Goal: Transaction & Acquisition: Purchase product/service

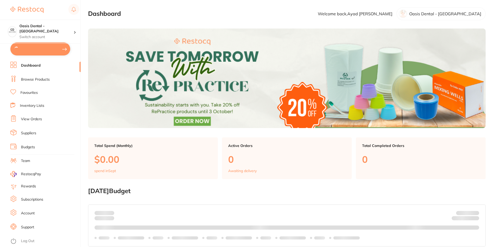
checkbox input "true"
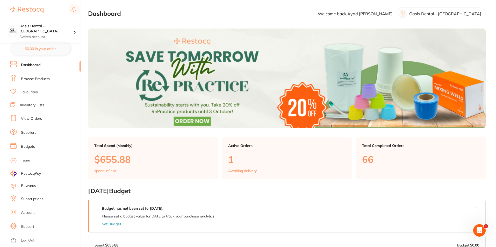
click at [43, 67] on li "Dashboard" at bounding box center [45, 65] width 70 height 8
click at [45, 80] on link "Browse Products" at bounding box center [35, 78] width 29 height 5
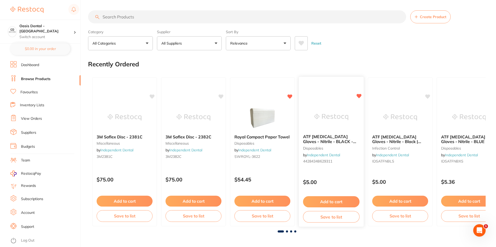
click at [319, 111] on img at bounding box center [331, 117] width 34 height 26
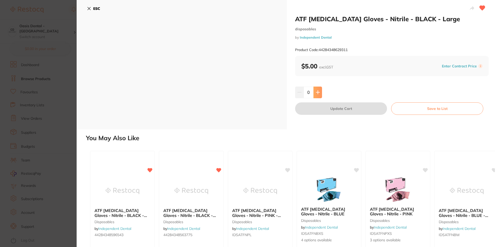
click at [320, 96] on button at bounding box center [318, 91] width 9 height 11
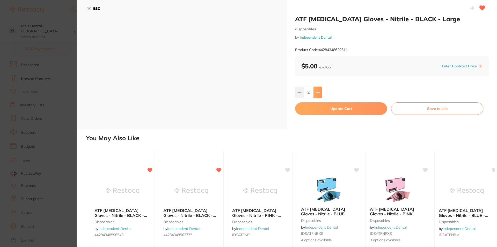
click at [320, 96] on button at bounding box center [318, 91] width 9 height 11
click at [319, 93] on icon at bounding box center [318, 92] width 4 height 4
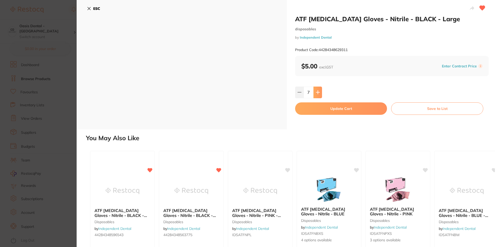
click at [319, 93] on icon at bounding box center [318, 92] width 4 height 4
click at [304, 92] on input "8" at bounding box center [309, 91] width 10 height 11
click at [301, 92] on button at bounding box center [299, 91] width 9 height 11
click at [320, 96] on button at bounding box center [318, 91] width 9 height 11
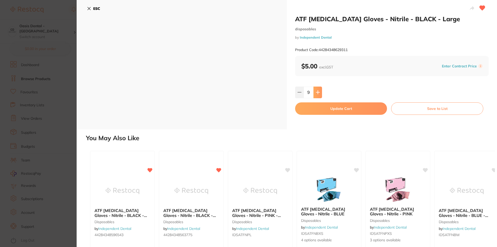
click at [319, 90] on icon at bounding box center [318, 92] width 4 height 4
type input "10"
click at [323, 106] on button "Update Cart" at bounding box center [341, 108] width 92 height 12
checkbox input "false"
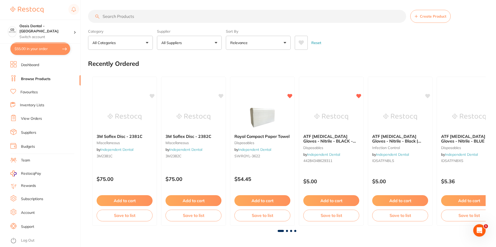
click at [420, 137] on b "ATF [MEDICAL_DATA] Gloves - Nitrile - Black | Small" at bounding box center [400, 139] width 56 height 10
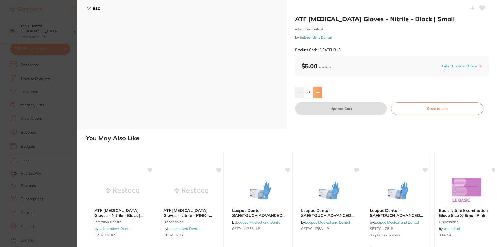
click at [319, 94] on icon at bounding box center [318, 92] width 4 height 4
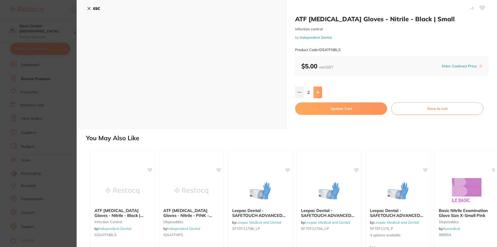
click at [319, 94] on icon at bounding box center [318, 92] width 4 height 4
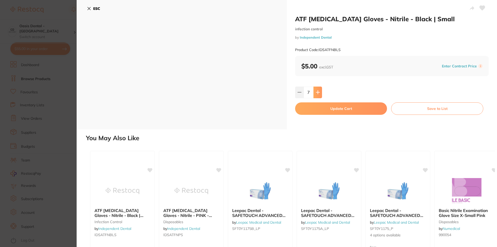
click at [319, 94] on icon at bounding box center [318, 92] width 4 height 4
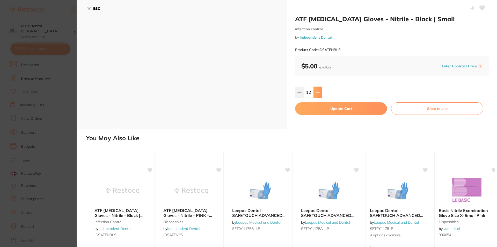
click at [319, 94] on icon at bounding box center [318, 92] width 4 height 4
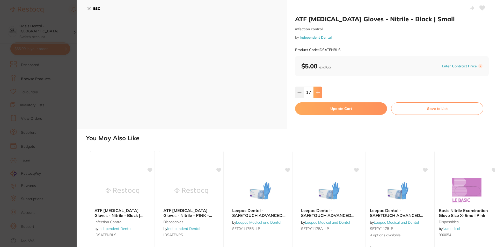
click at [319, 94] on icon at bounding box center [318, 92] width 4 height 4
type input "20"
click at [337, 109] on button "Update Cart" at bounding box center [341, 108] width 92 height 12
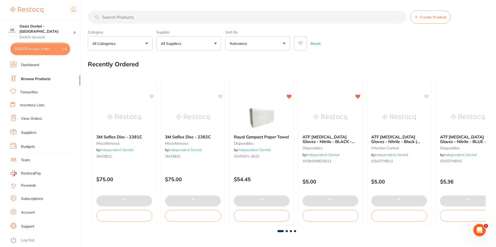
scroll to position [1, 0]
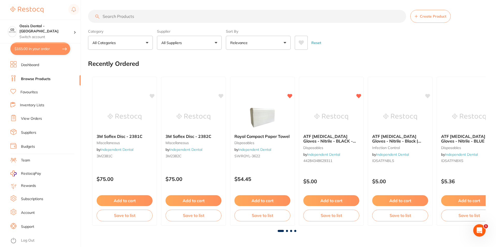
click at [289, 230] on div at bounding box center [287, 231] width 398 height 2
click at [288, 230] on span at bounding box center [287, 231] width 2 height 2
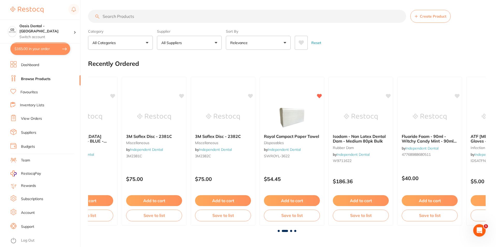
scroll to position [0, 398]
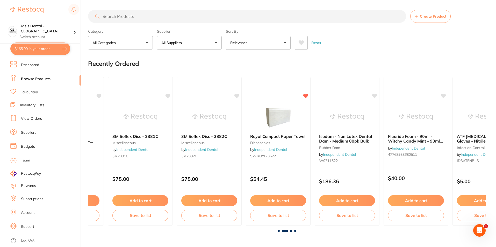
click at [146, 15] on input "search" at bounding box center [247, 16] width 318 height 13
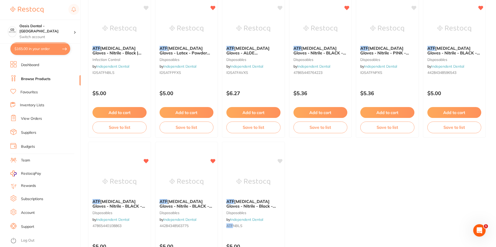
scroll to position [233, 0]
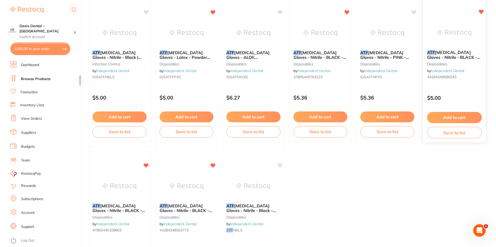
type input "atf"
click at [465, 52] on span "[MEDICAL_DATA] Gloves - Nitrile - BLACK - Medium" at bounding box center [453, 57] width 53 height 15
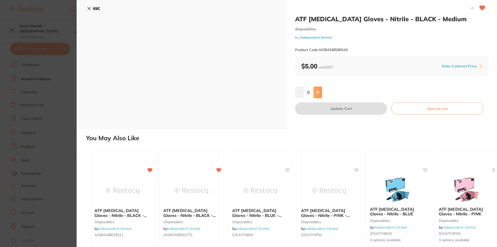
click at [317, 90] on button at bounding box center [318, 91] width 9 height 11
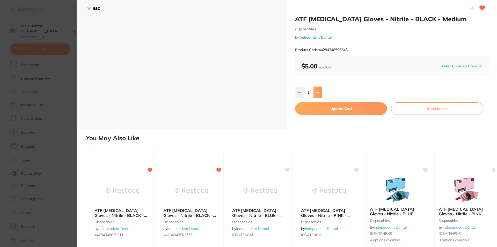
click at [317, 90] on button at bounding box center [318, 91] width 9 height 11
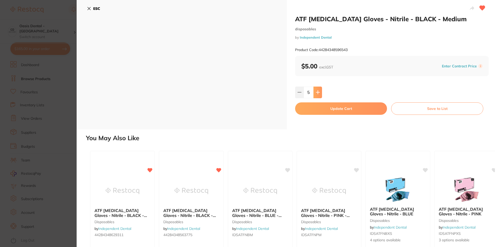
type input "6"
click at [317, 109] on button "Update Cart" at bounding box center [341, 108] width 92 height 12
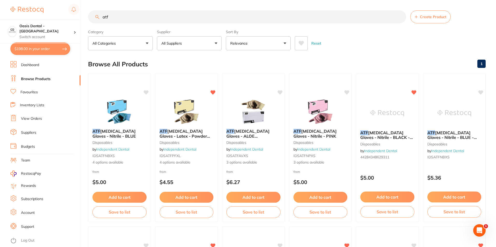
drag, startPoint x: 110, startPoint y: 17, endPoint x: 95, endPoint y: 11, distance: 15.5
click at [95, 11] on input "atf" at bounding box center [247, 16] width 318 height 13
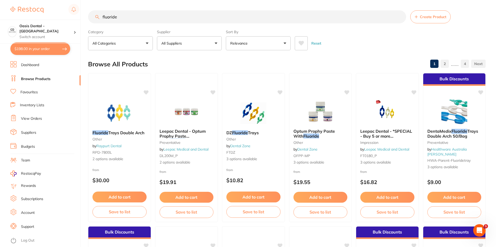
click at [141, 17] on input "fluoride" at bounding box center [247, 16] width 318 height 13
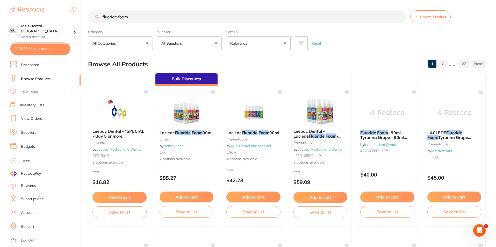
type input "fluoride foam"
click at [374, 171] on p "$40.00" at bounding box center [387, 174] width 54 height 6
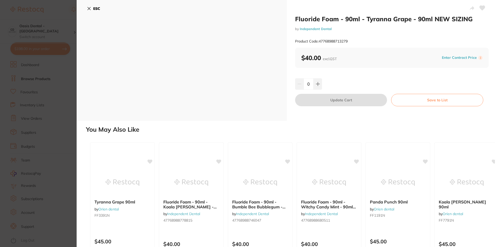
click at [317, 82] on icon at bounding box center [317, 83] width 3 height 3
type input "1"
drag, startPoint x: 334, startPoint y: 100, endPoint x: 329, endPoint y: 102, distance: 4.8
click at [334, 100] on button "Update Cart" at bounding box center [341, 100] width 92 height 12
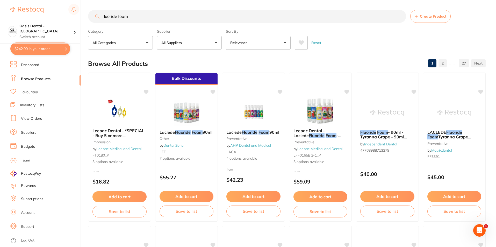
drag, startPoint x: 144, startPoint y: 20, endPoint x: 79, endPoint y: 18, distance: 64.8
click at [79, 18] on div "$242.00 Oasis Dental - West End Switch account Oasis Dental - [GEOGRAPHIC_DATA]…" at bounding box center [248, 122] width 496 height 247
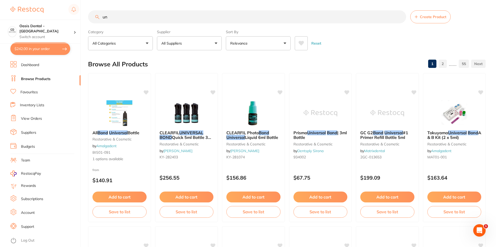
type input "u"
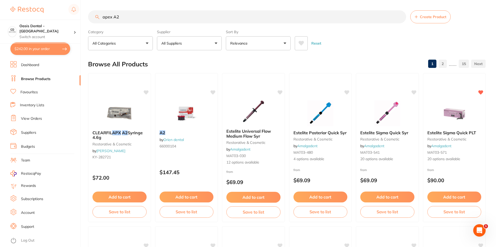
drag, startPoint x: 166, startPoint y: 19, endPoint x: 23, endPoint y: 7, distance: 143.5
click at [24, 10] on div "$242.00 Oasis Dental - West End Switch account Oasis Dental - [GEOGRAPHIC_DATA]…" at bounding box center [248, 123] width 496 height 247
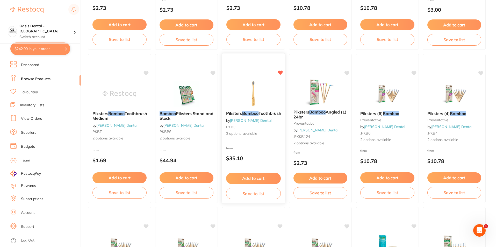
scroll to position [181, 0]
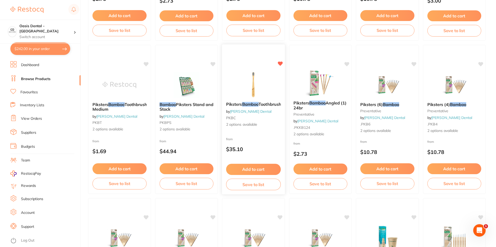
type input "bamboo"
click at [268, 131] on div "Piksters Bamboo Toothbrush by [PERSON_NAME] Dental PKBC 2 options available" at bounding box center [253, 115] width 63 height 34
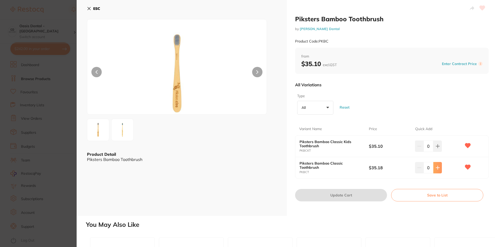
click at [439, 169] on icon at bounding box center [438, 167] width 4 height 4
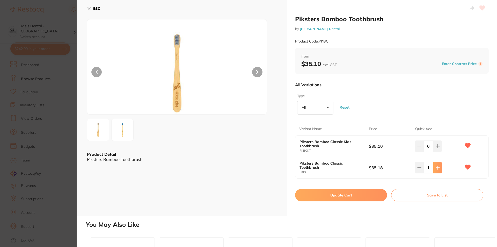
click at [439, 169] on icon at bounding box center [438, 167] width 4 height 4
type input "3"
click at [349, 194] on button "Update Cart" at bounding box center [341, 195] width 92 height 12
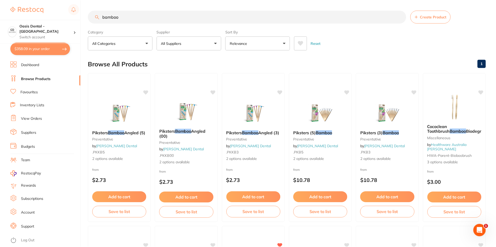
scroll to position [181, 0]
